Goal: Use online tool/utility: Utilize a website feature to perform a specific function

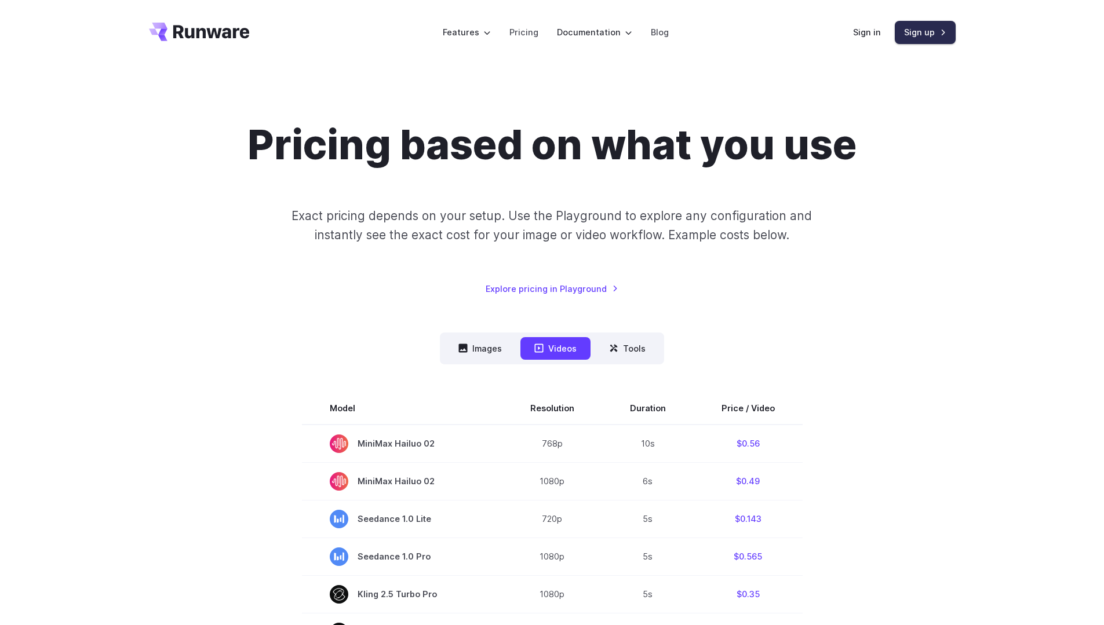
click at [916, 24] on link "Sign up" at bounding box center [924, 32] width 61 height 23
click at [866, 37] on link "Sign in" at bounding box center [867, 31] width 28 height 13
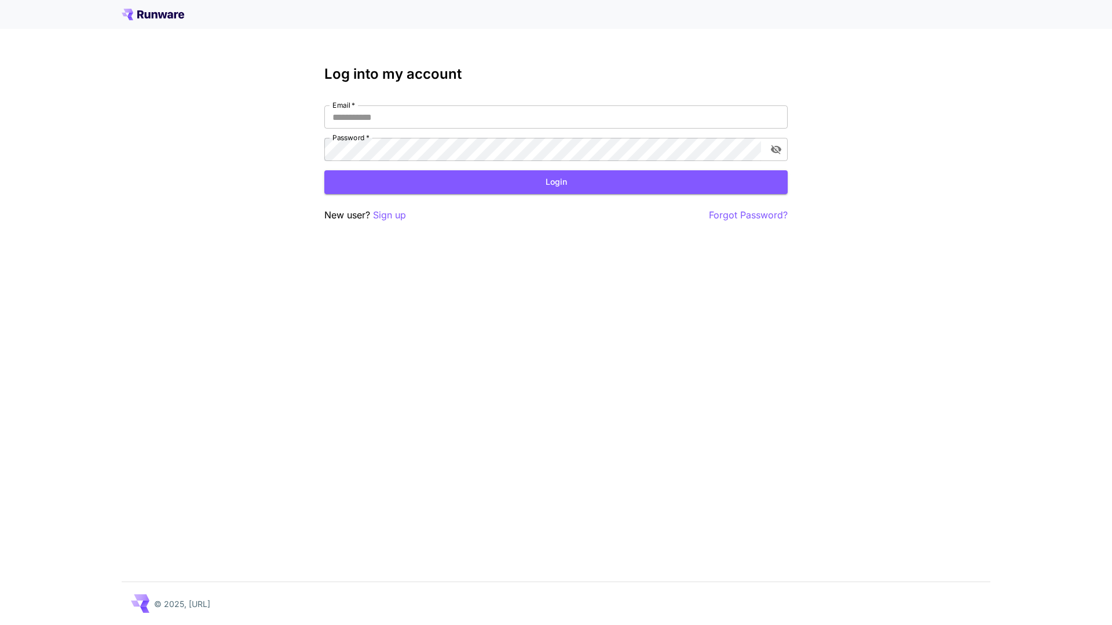
click at [481, 116] on input "Email   *" at bounding box center [555, 116] width 463 height 23
paste input "**********"
type input "**********"
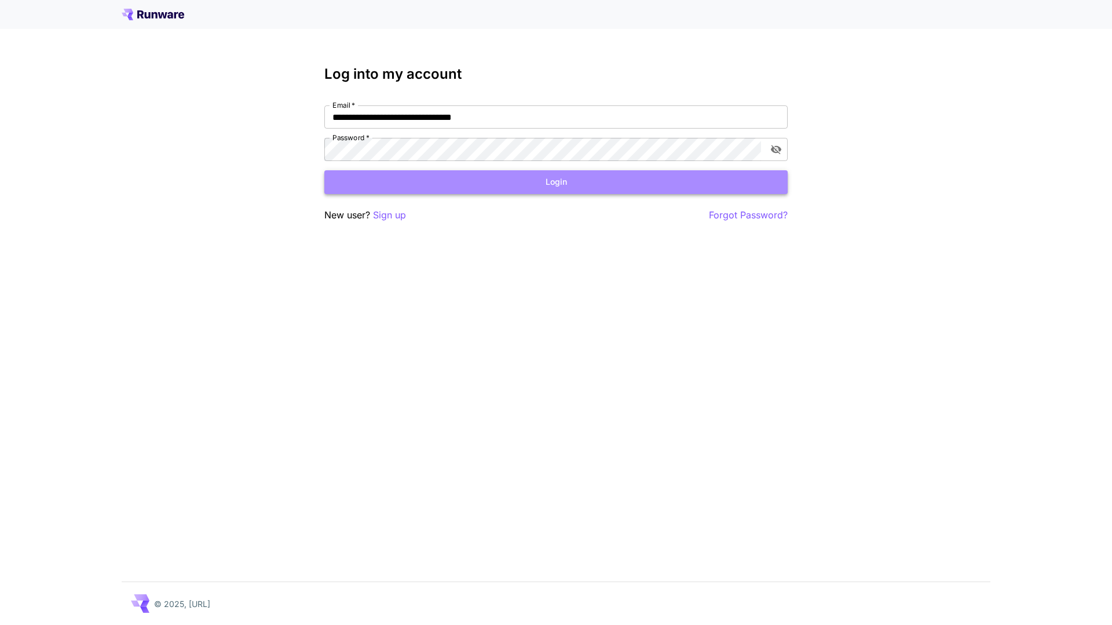
click at [506, 183] on button "Login" at bounding box center [555, 182] width 463 height 24
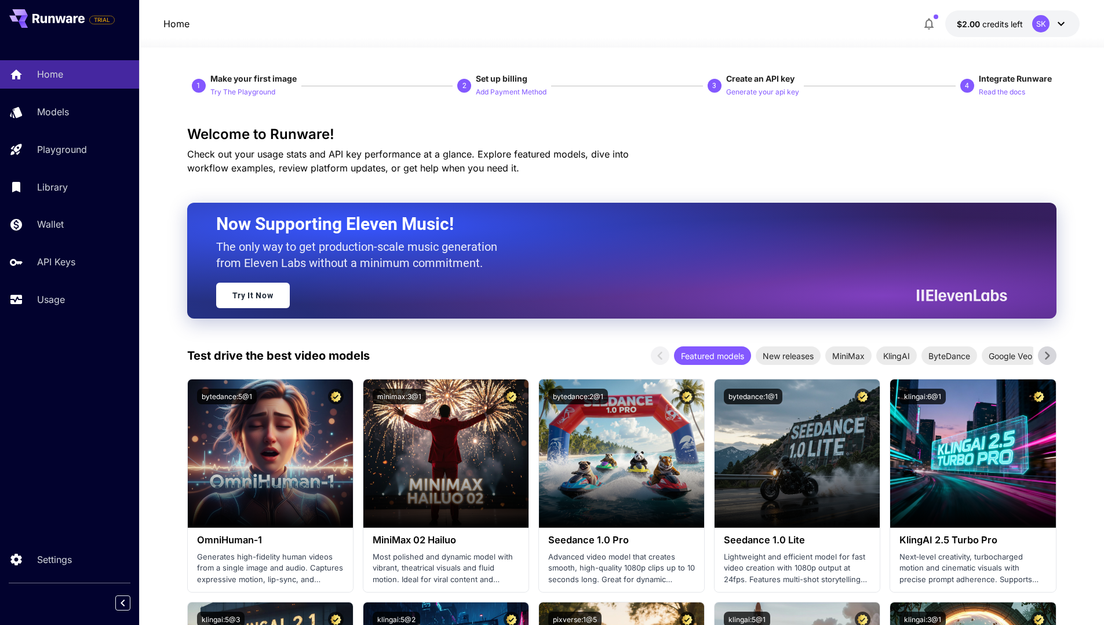
click at [1061, 25] on icon at bounding box center [1060, 24] width 7 height 4
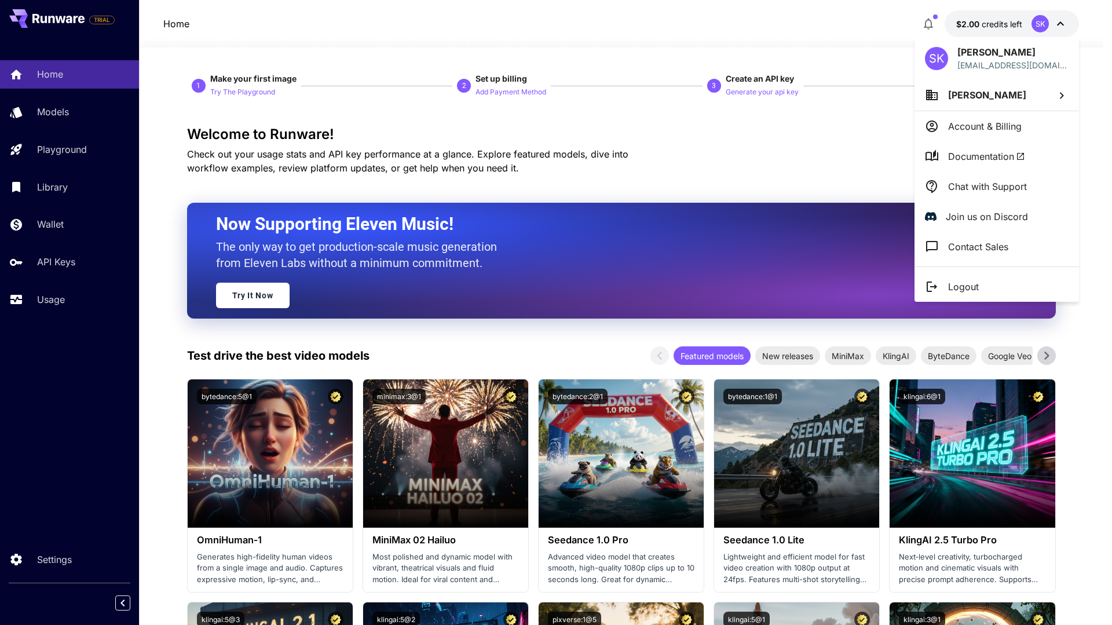
click at [810, 37] on div at bounding box center [556, 312] width 1112 height 625
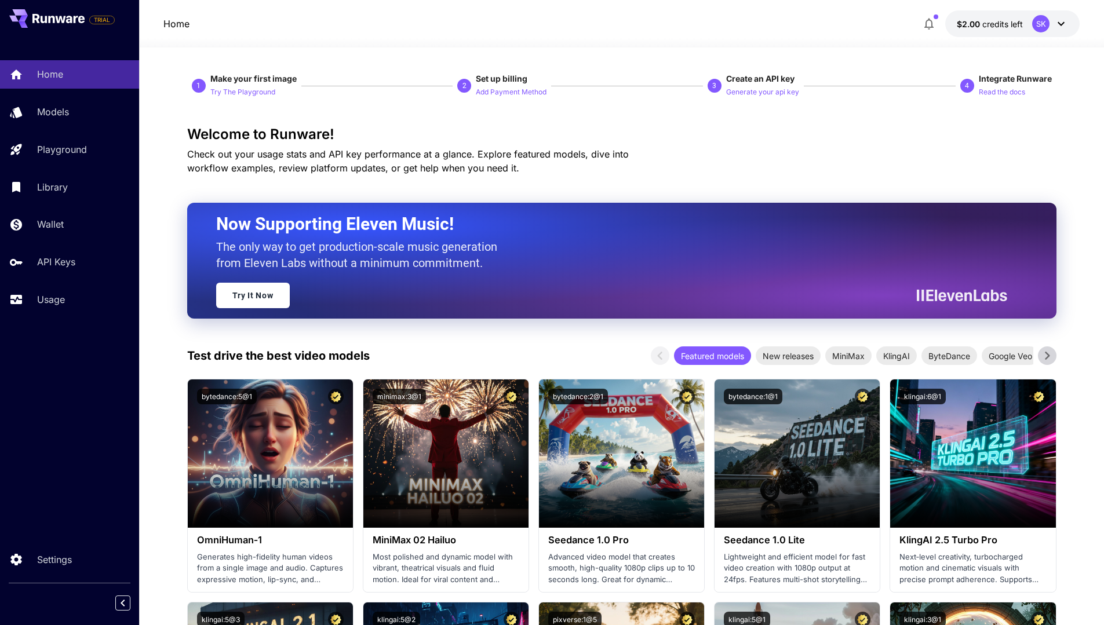
click at [933, 21] on icon "button" at bounding box center [929, 24] width 14 height 14
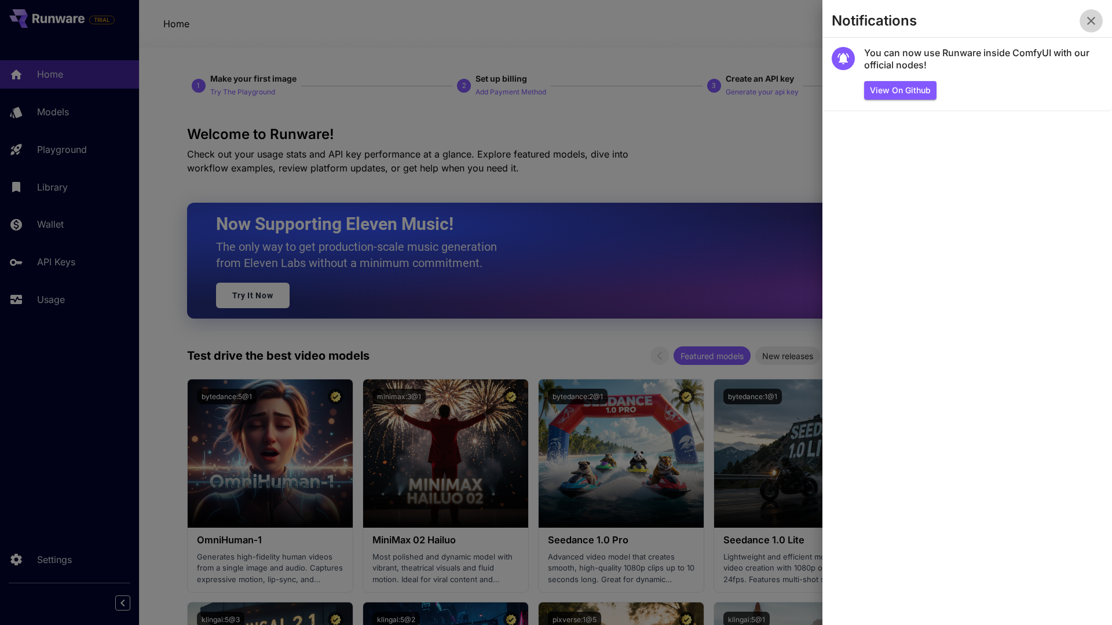
click at [1097, 16] on icon "button" at bounding box center [1091, 21] width 14 height 14
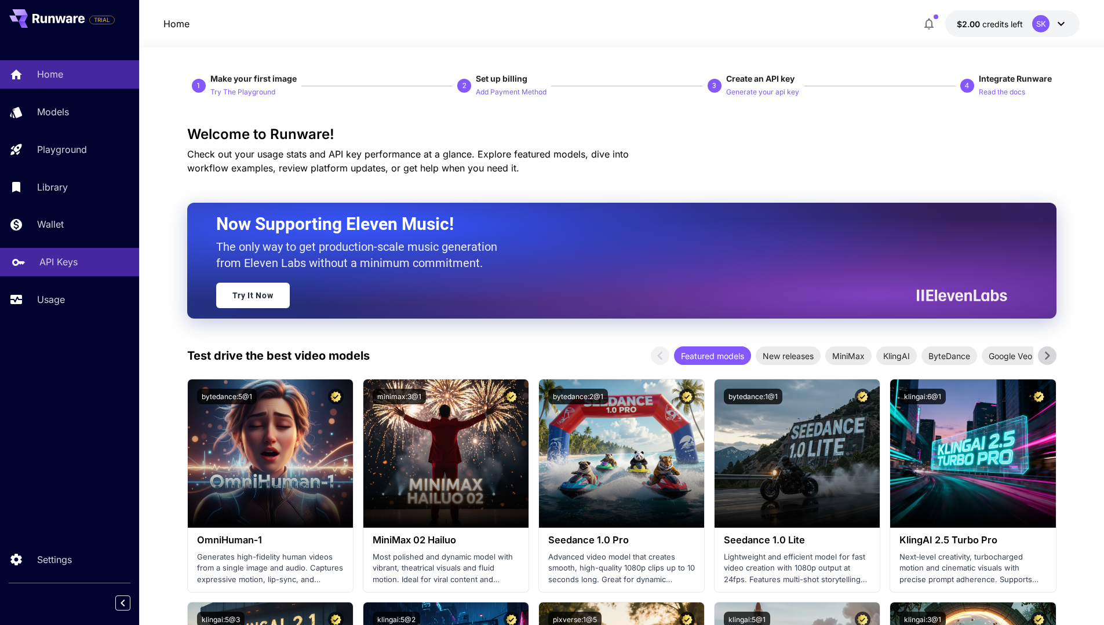
click at [67, 265] on p "API Keys" at bounding box center [58, 262] width 38 height 14
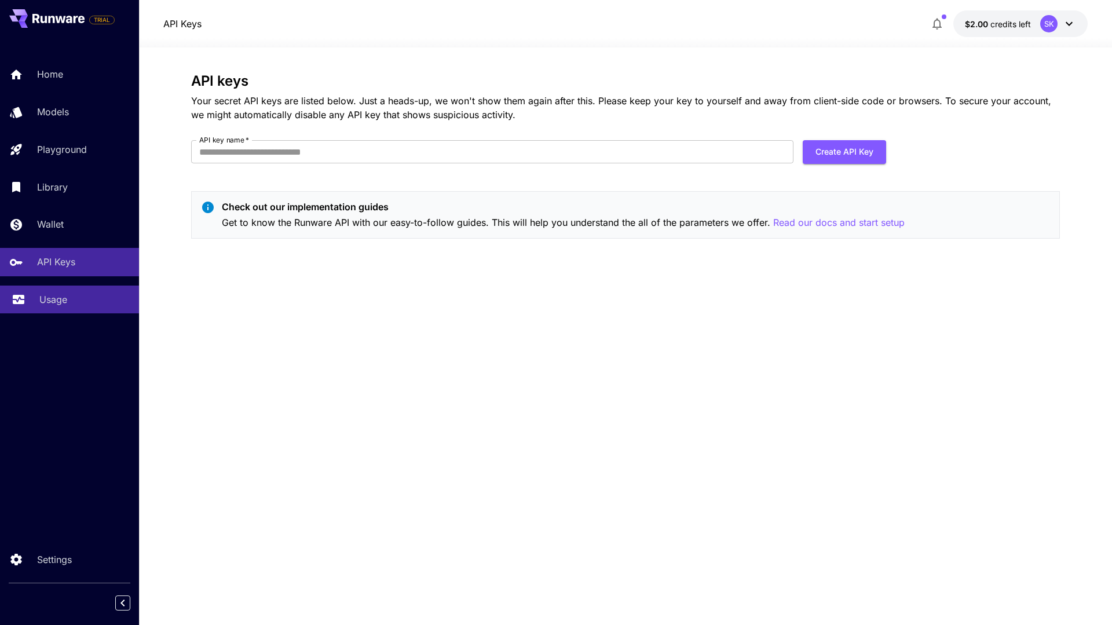
click at [60, 298] on p "Usage" at bounding box center [53, 300] width 28 height 14
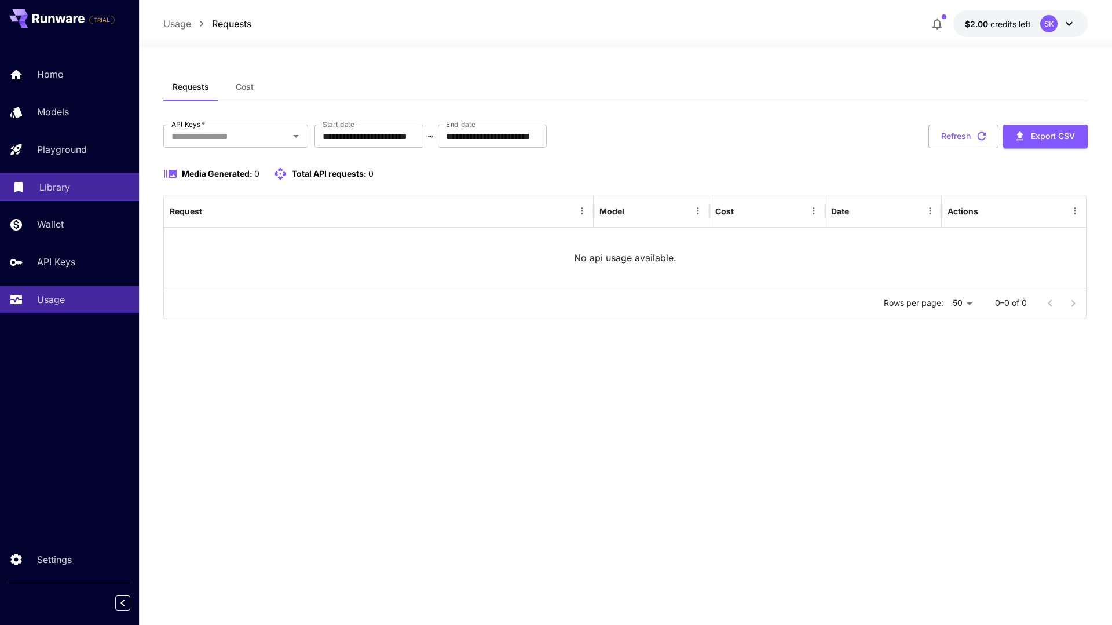
click at [42, 191] on p "Library" at bounding box center [54, 187] width 31 height 14
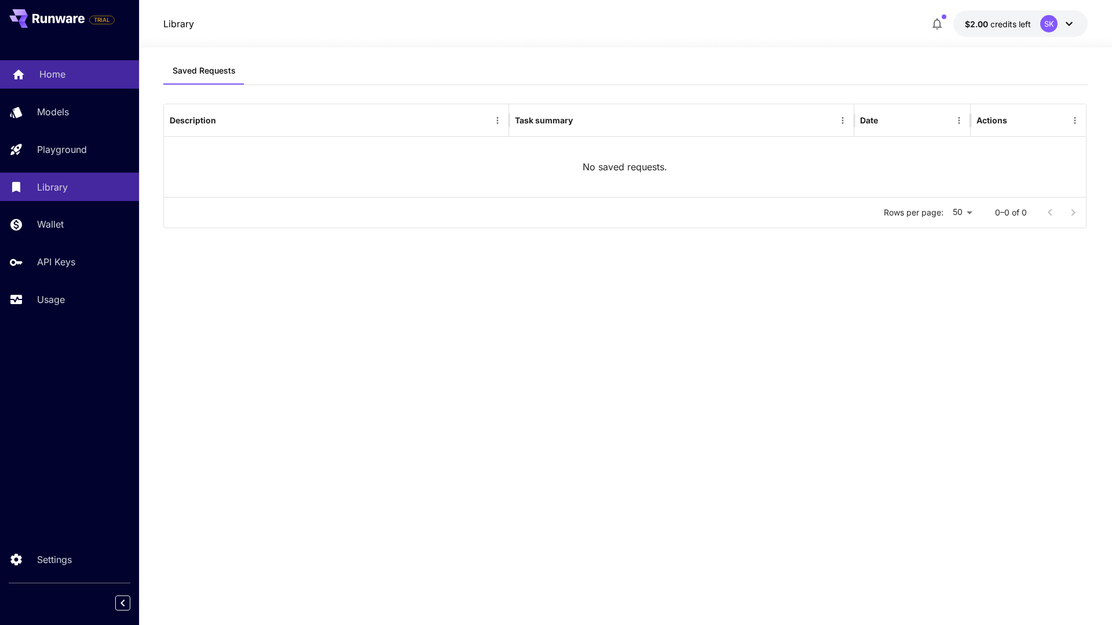
click at [57, 75] on p "Home" at bounding box center [52, 74] width 26 height 14
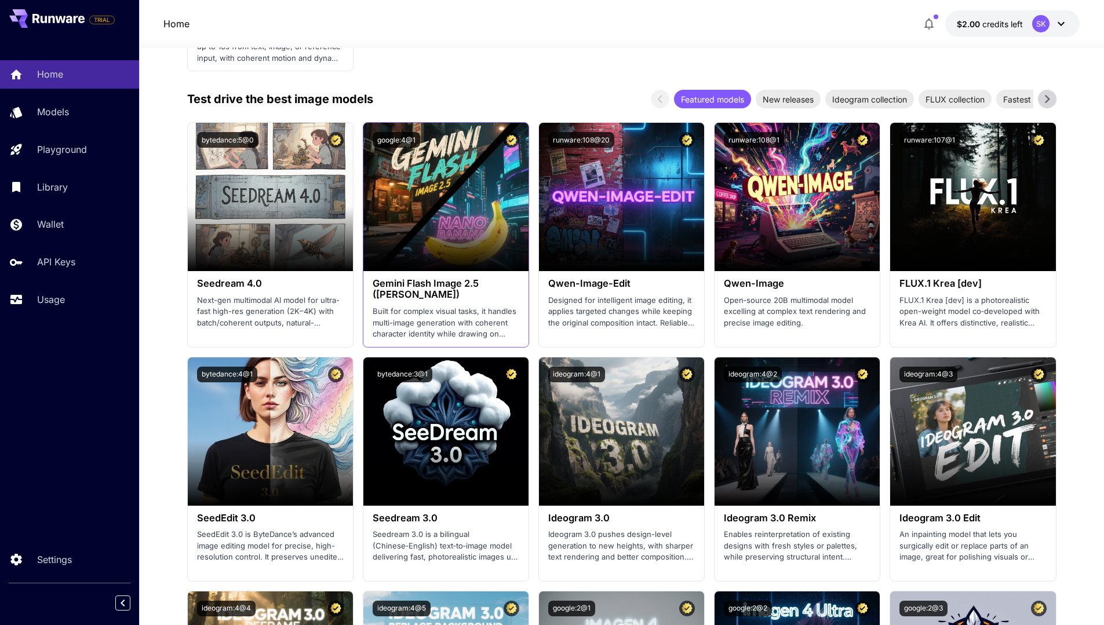
scroll to position [1390, 0]
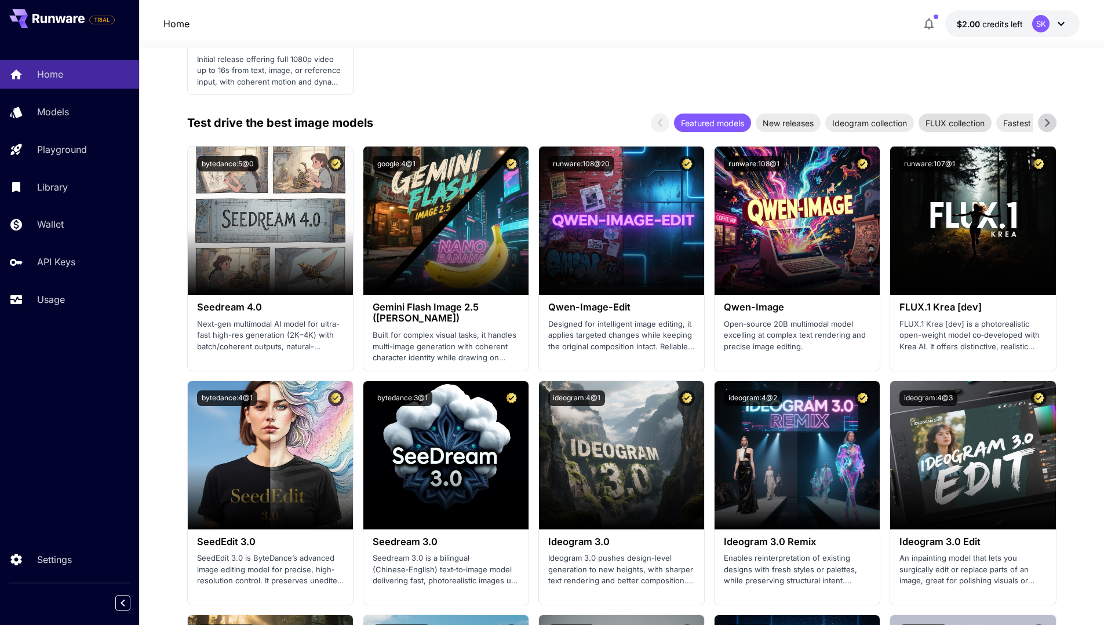
click at [930, 126] on span "FLUX collection" at bounding box center [954, 123] width 73 height 12
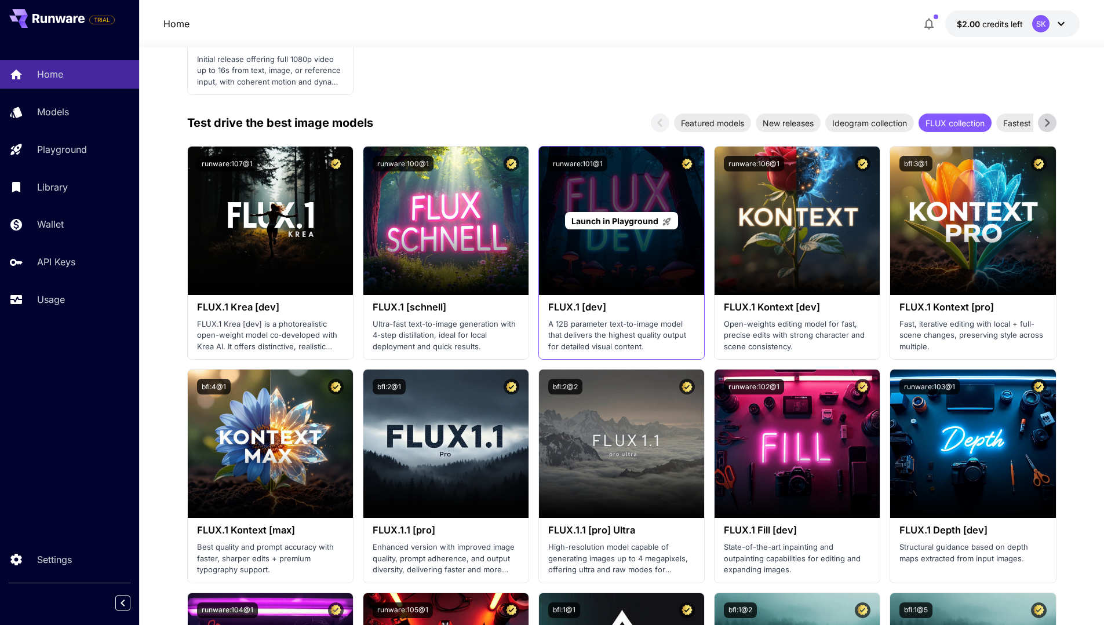
click at [635, 279] on div "Launch in Playground" at bounding box center [621, 221] width 165 height 148
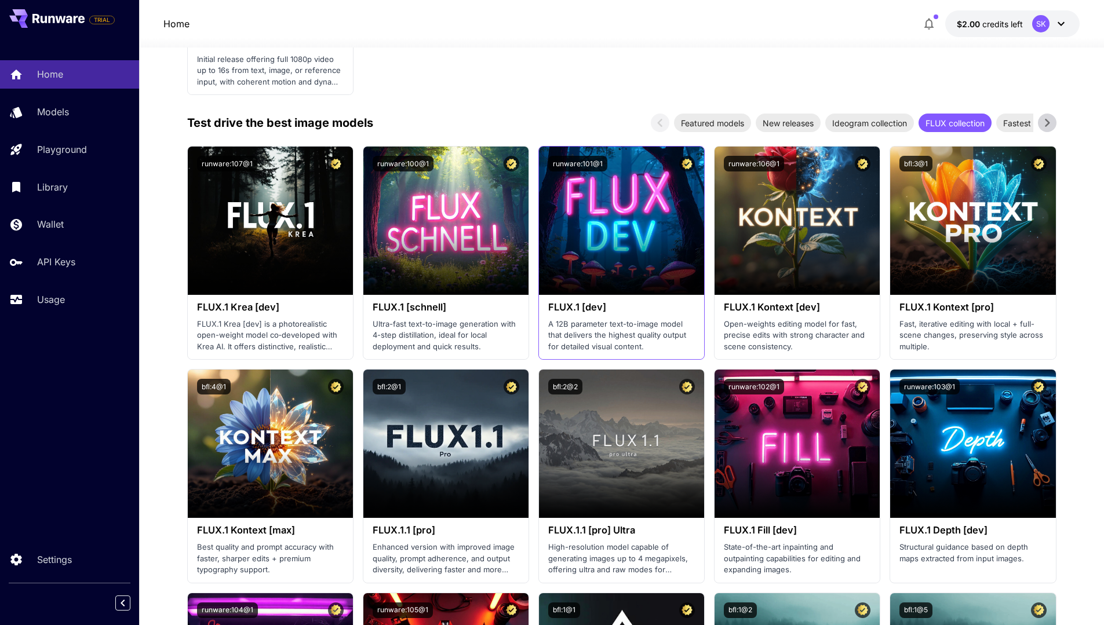
click at [575, 341] on p "A 12B parameter text-to-image model that delivers the highest quality output fo…" at bounding box center [621, 336] width 147 height 34
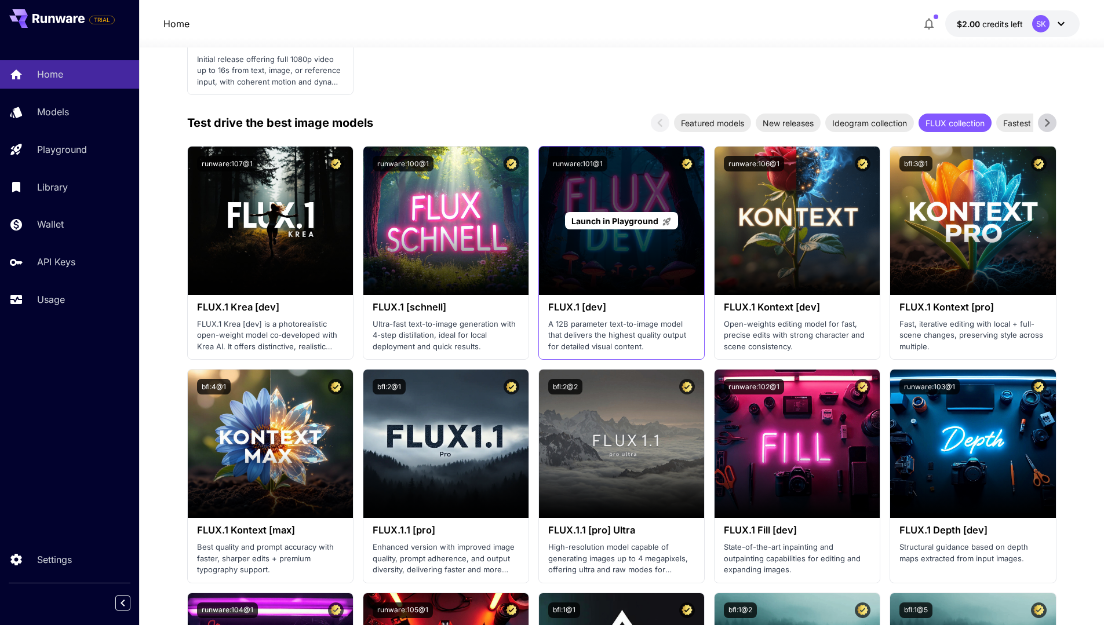
click at [609, 219] on span "Launch in Playground" at bounding box center [614, 221] width 87 height 10
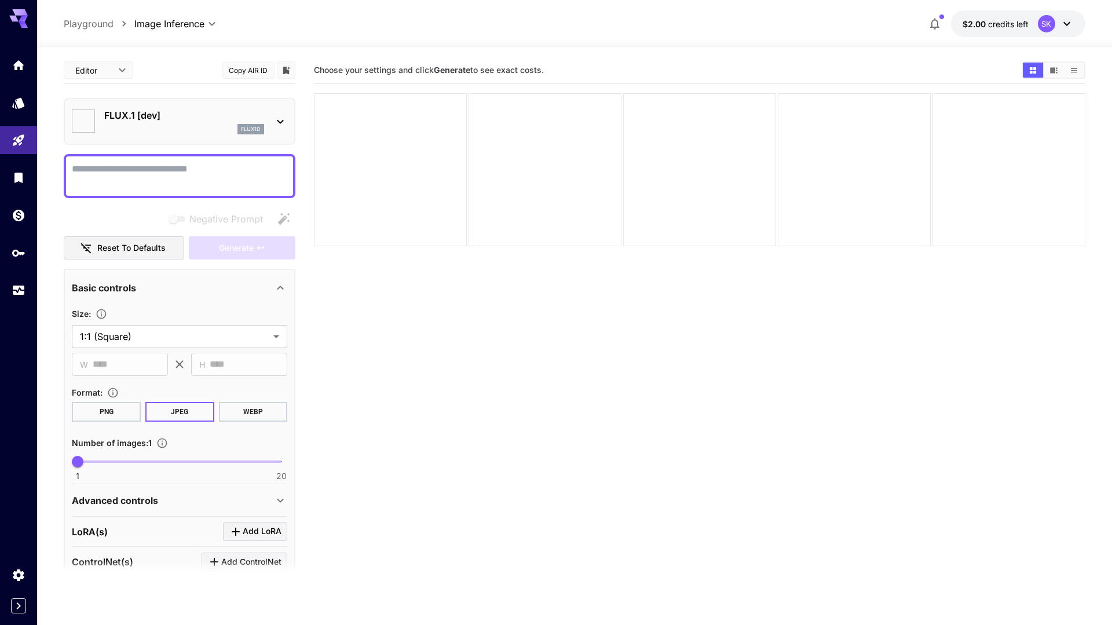
type input "**********"
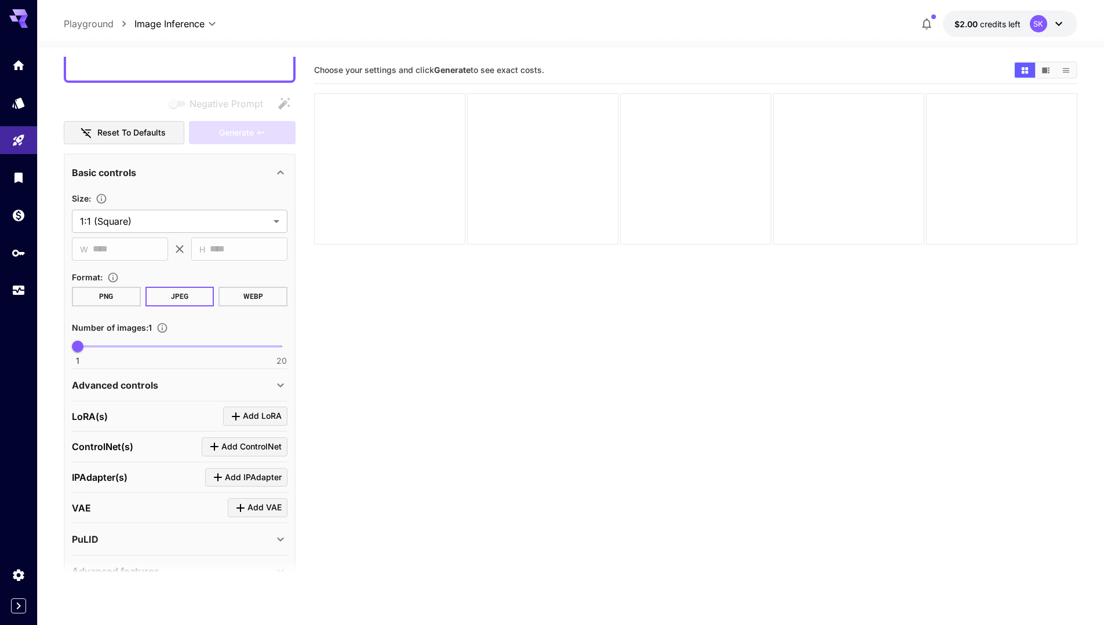
scroll to position [139, 0]
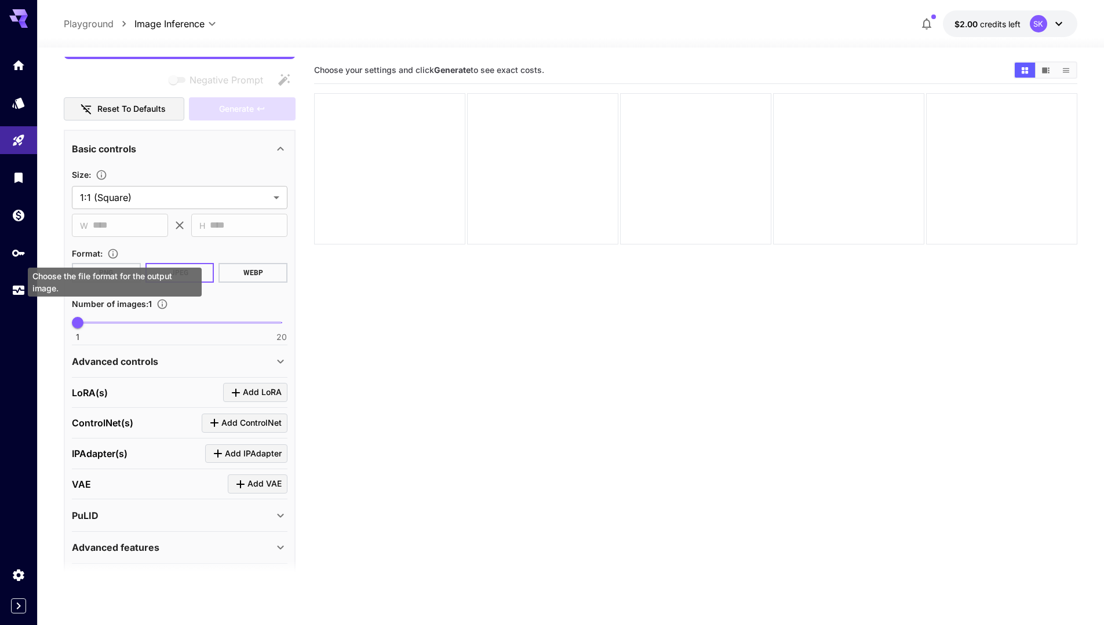
click at [114, 251] on icon "Choose the file format for the output image." at bounding box center [113, 254] width 12 height 12
click at [123, 275] on button "PNG" at bounding box center [106, 273] width 69 height 20
click at [177, 276] on button "JPEG" at bounding box center [179, 273] width 69 height 20
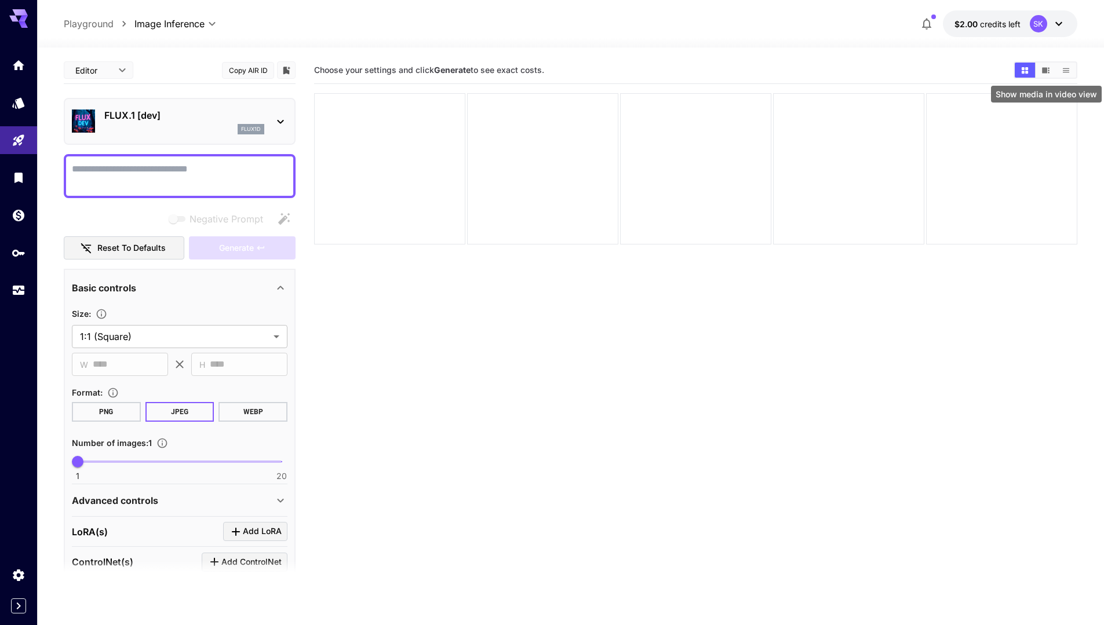
click at [1049, 68] on icon "Show media in video view" at bounding box center [1046, 70] width 8 height 6
click at [1020, 74] on icon "Show media in grid view" at bounding box center [1024, 70] width 9 height 9
